Goal: Task Accomplishment & Management: Manage account settings

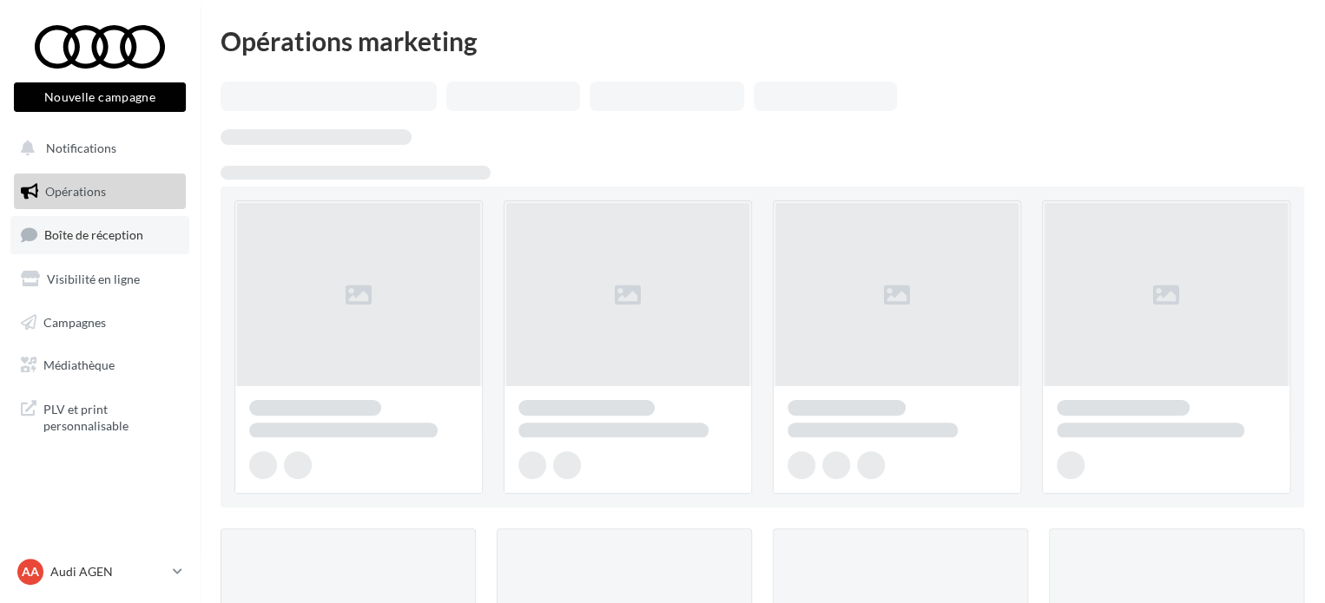
click at [111, 233] on span "Boîte de réception" at bounding box center [93, 234] width 99 height 15
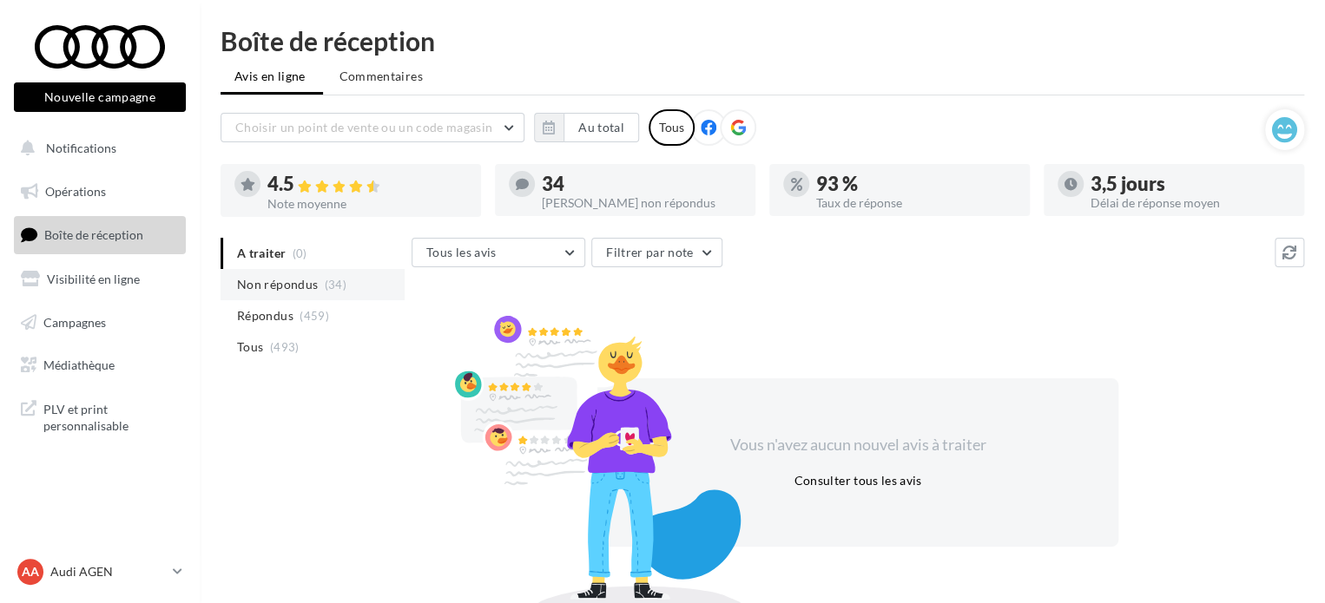
click at [268, 284] on span "Non répondus" at bounding box center [277, 284] width 81 height 17
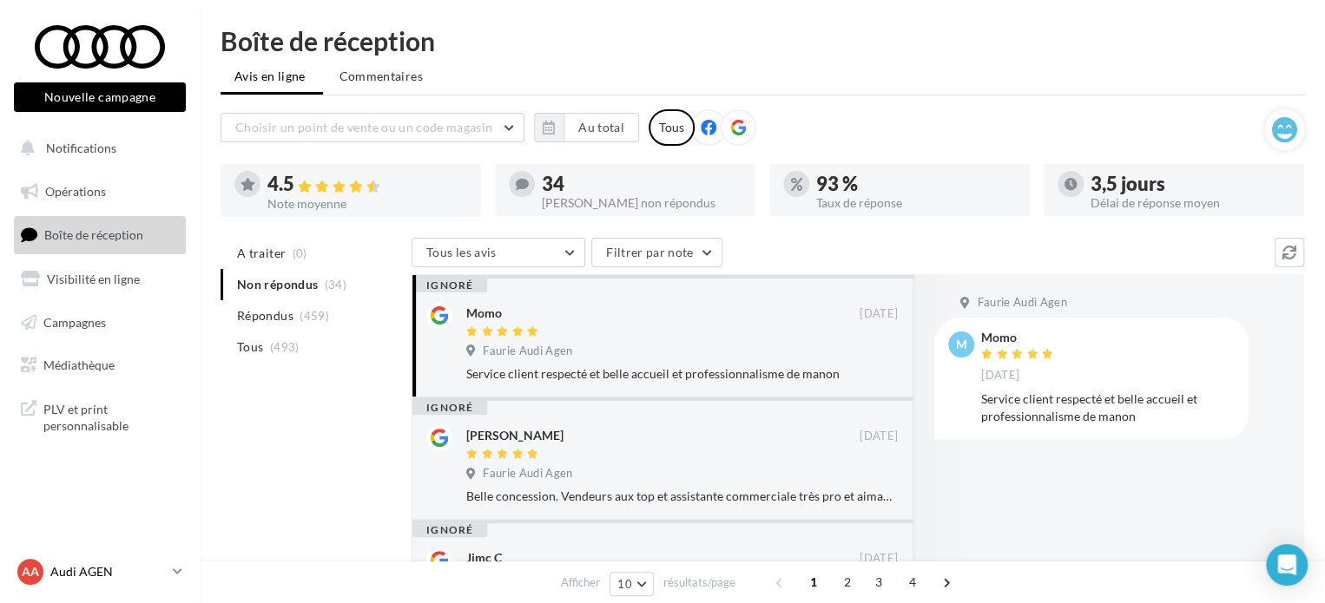
click at [177, 570] on icon at bounding box center [178, 571] width 10 height 15
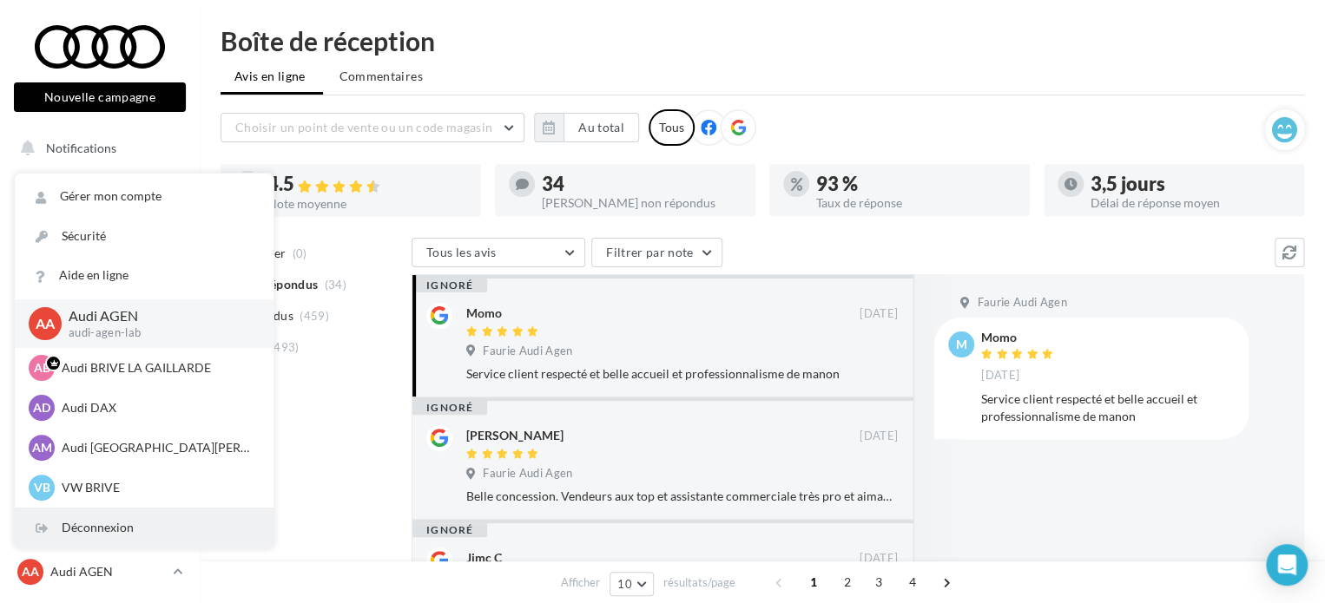
click at [84, 529] on div "Déconnexion" at bounding box center [144, 528] width 259 height 39
